Goal: Task Accomplishment & Management: Complete application form

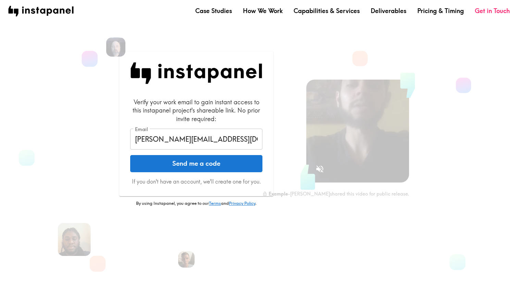
click at [200, 164] on button "Send me a code" at bounding box center [196, 163] width 132 height 17
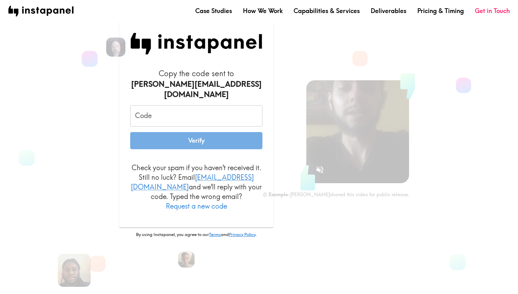
click at [228, 111] on input "Code" at bounding box center [196, 115] width 132 height 21
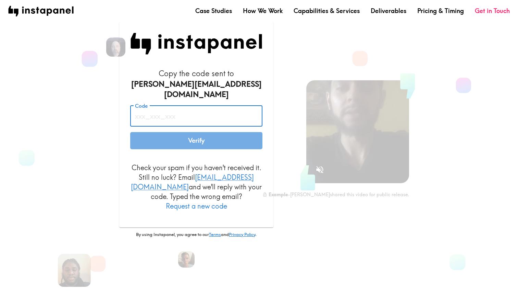
paste input "ABG_q2d_D8t"
type input "ABG_q2d_D8t"
click at [214, 140] on button "Verify" at bounding box center [196, 140] width 132 height 17
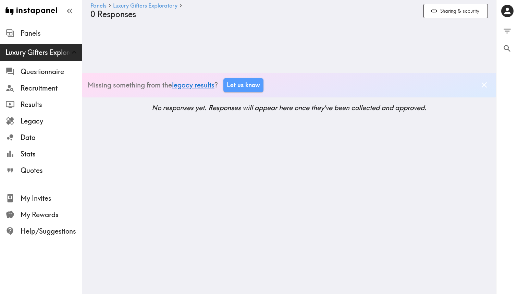
click at [121, 54] on header "Panels Luxury Gifters Exploratory 0 Responses Sharing & security" at bounding box center [289, 31] width 414 height 62
click at [485, 85] on icon "Dismiss banner" at bounding box center [484, 84] width 9 height 9
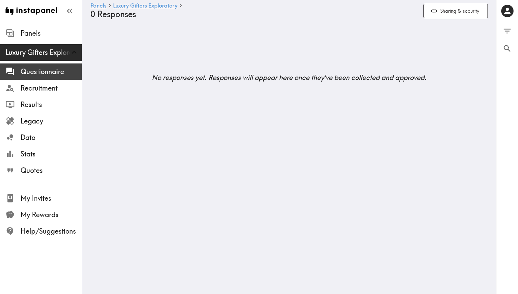
click at [39, 67] on span "Questionnaire" at bounding box center [51, 72] width 61 height 10
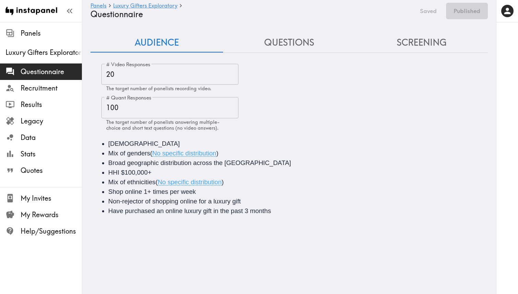
click at [108, 105] on input "100" at bounding box center [169, 107] width 137 height 21
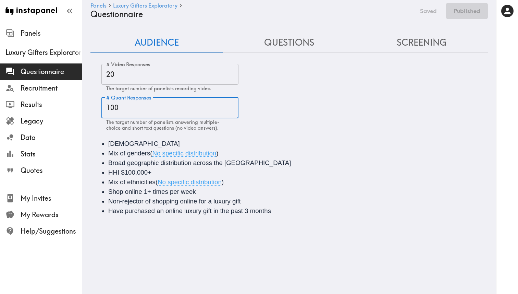
click at [108, 105] on input "100" at bounding box center [169, 107] width 137 height 21
click at [95, 109] on div "# Video Responses 20 # Video Responses The target number of panelists recording…" at bounding box center [288, 141] width 397 height 166
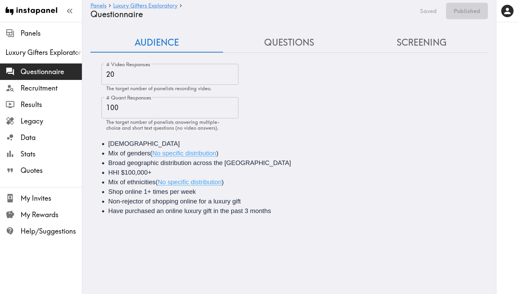
click at [309, 42] on button "Questions" at bounding box center [289, 43] width 133 height 20
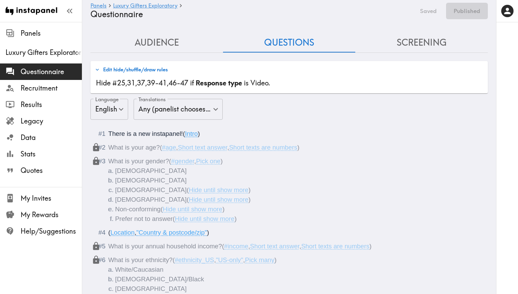
click at [414, 45] on button "Screening" at bounding box center [421, 43] width 133 height 20
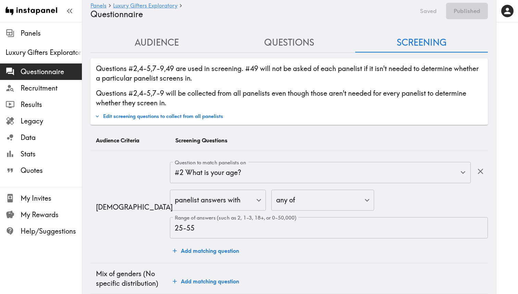
click at [289, 38] on button "Questions" at bounding box center [289, 43] width 133 height 20
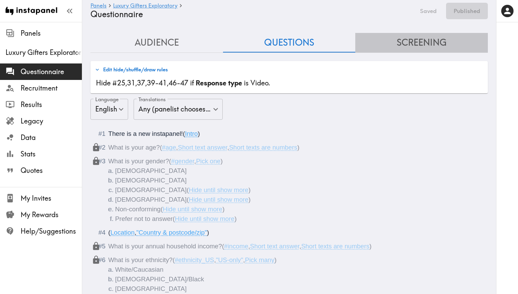
click at [372, 40] on button "Screening" at bounding box center [421, 43] width 133 height 20
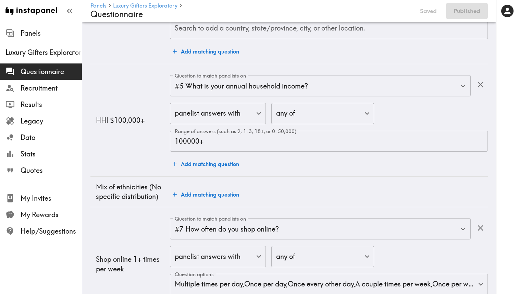
scroll to position [426, 0]
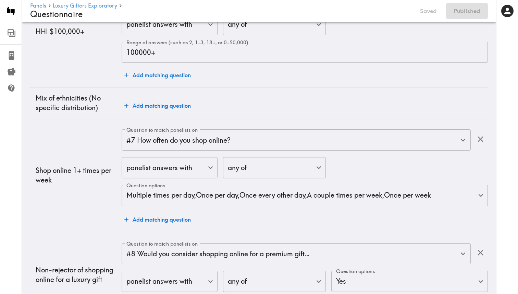
click at [55, 144] on td "Shop online 1+ times per week" at bounding box center [75, 174] width 91 height 113
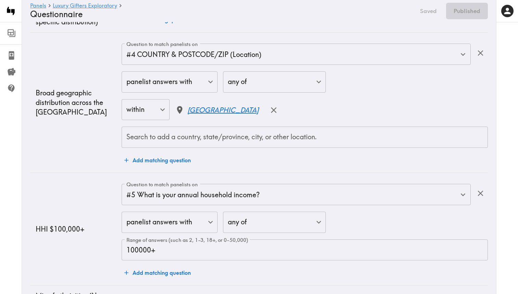
scroll to position [0, 0]
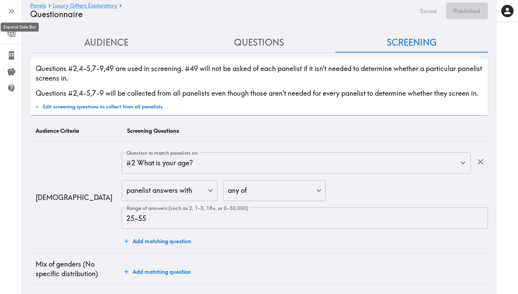
click at [13, 14] on icon "button" at bounding box center [11, 11] width 9 height 9
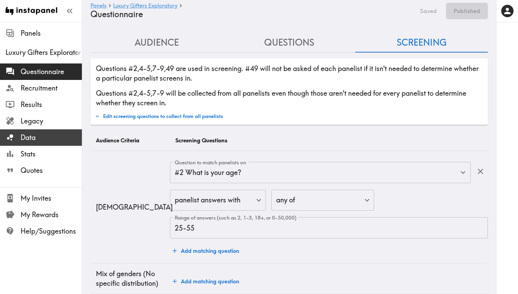
click at [40, 142] on span "Data" at bounding box center [51, 138] width 61 height 10
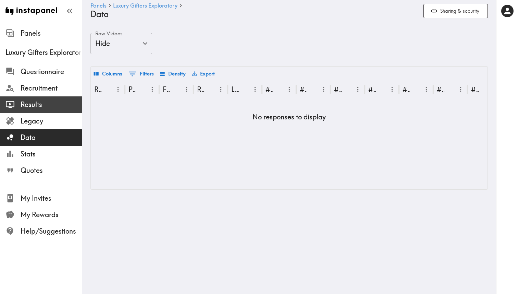
click at [46, 105] on span "Results" at bounding box center [51, 105] width 61 height 10
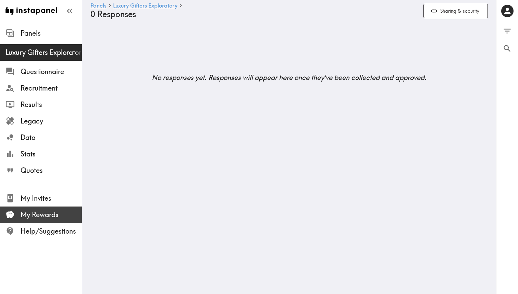
click at [51, 215] on span "My Rewards" at bounding box center [51, 215] width 61 height 10
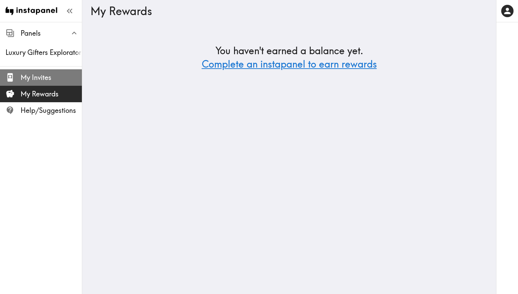
click at [46, 74] on span "My Invites" at bounding box center [51, 78] width 61 height 10
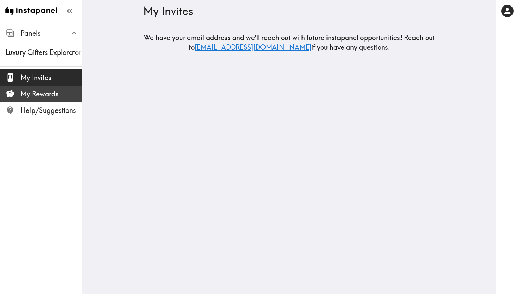
click at [41, 88] on span "My Rewards" at bounding box center [51, 94] width 61 height 12
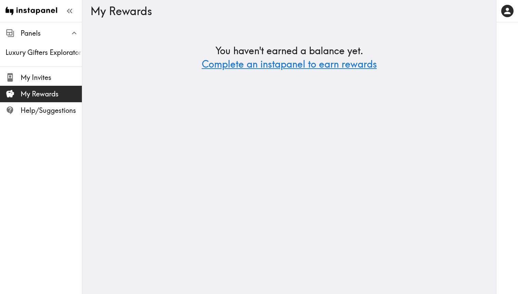
click at [119, 92] on html "Instapanel - My Rewards Panels Luxury Gifters Exploratory My Invites My Rewards…" at bounding box center [259, 46] width 518 height 92
